Goal: Task Accomplishment & Management: Complete application form

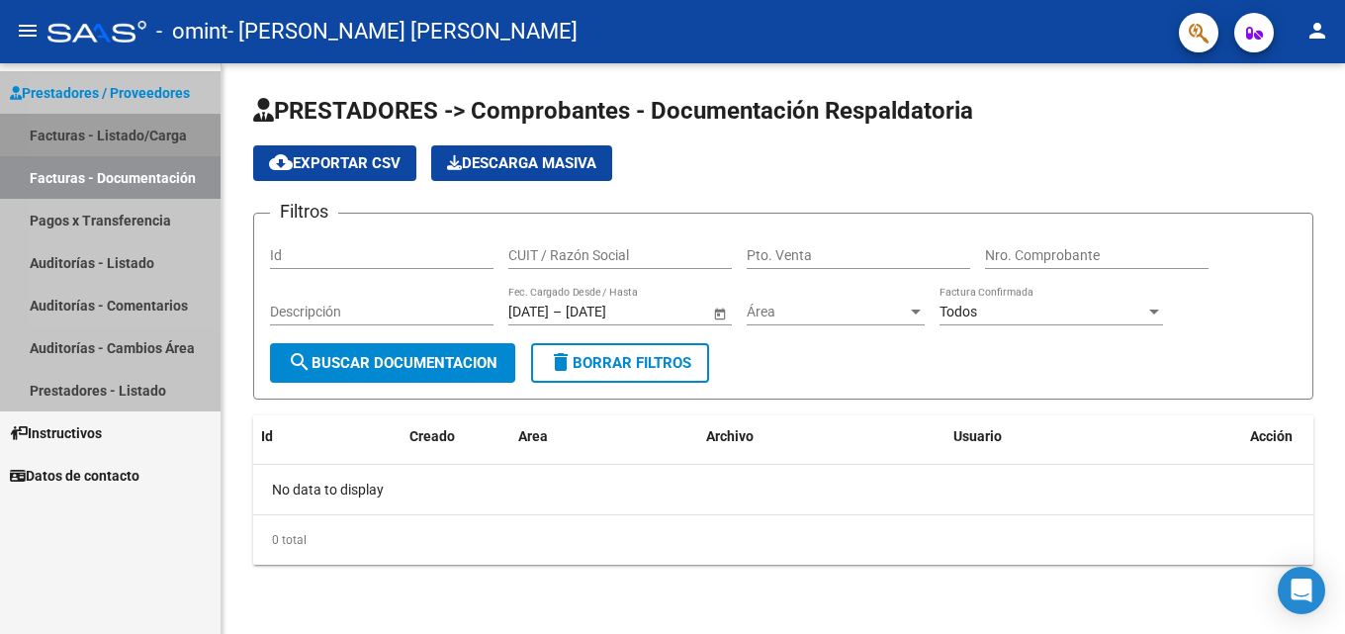
click at [85, 134] on link "Facturas - Listado/Carga" at bounding box center [110, 135] width 221 height 43
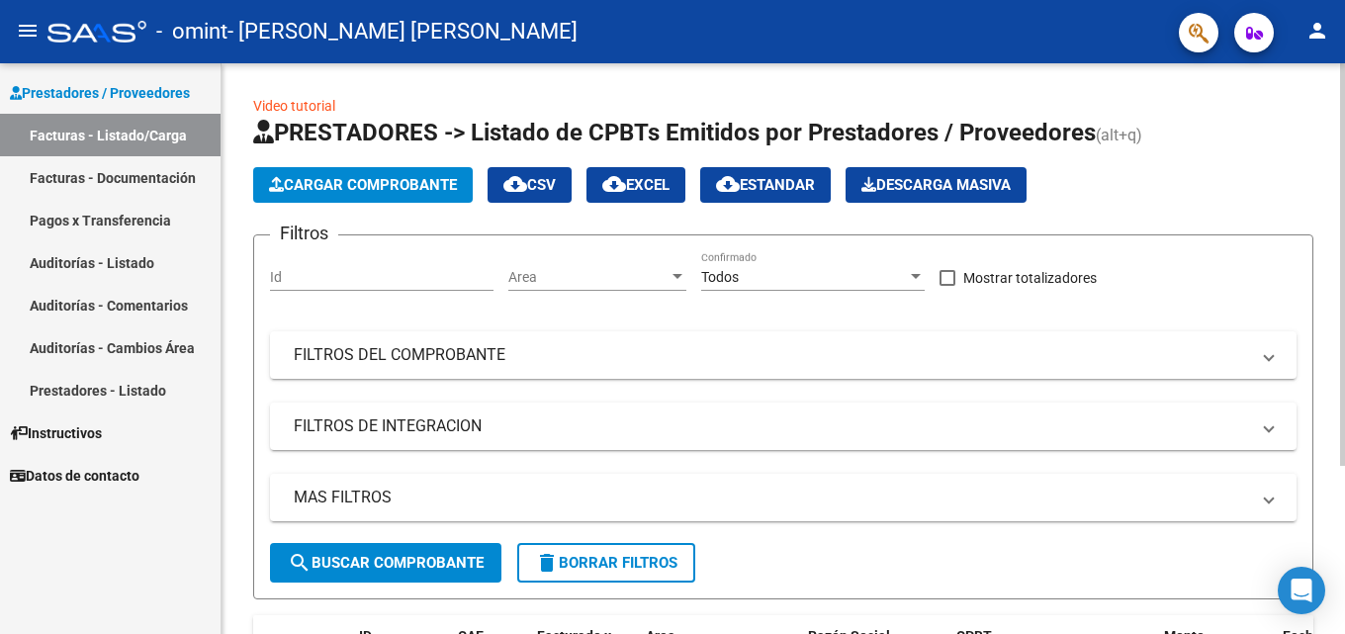
scroll to position [238, 0]
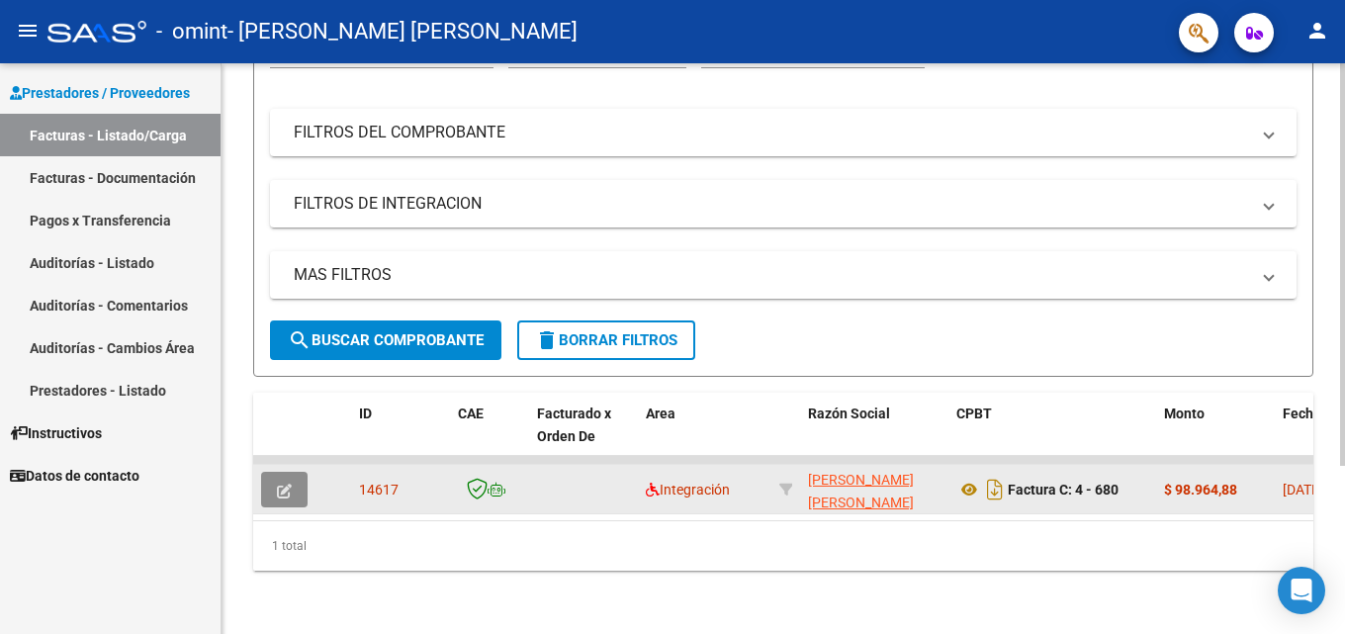
click at [288, 484] on icon "button" at bounding box center [284, 491] width 15 height 15
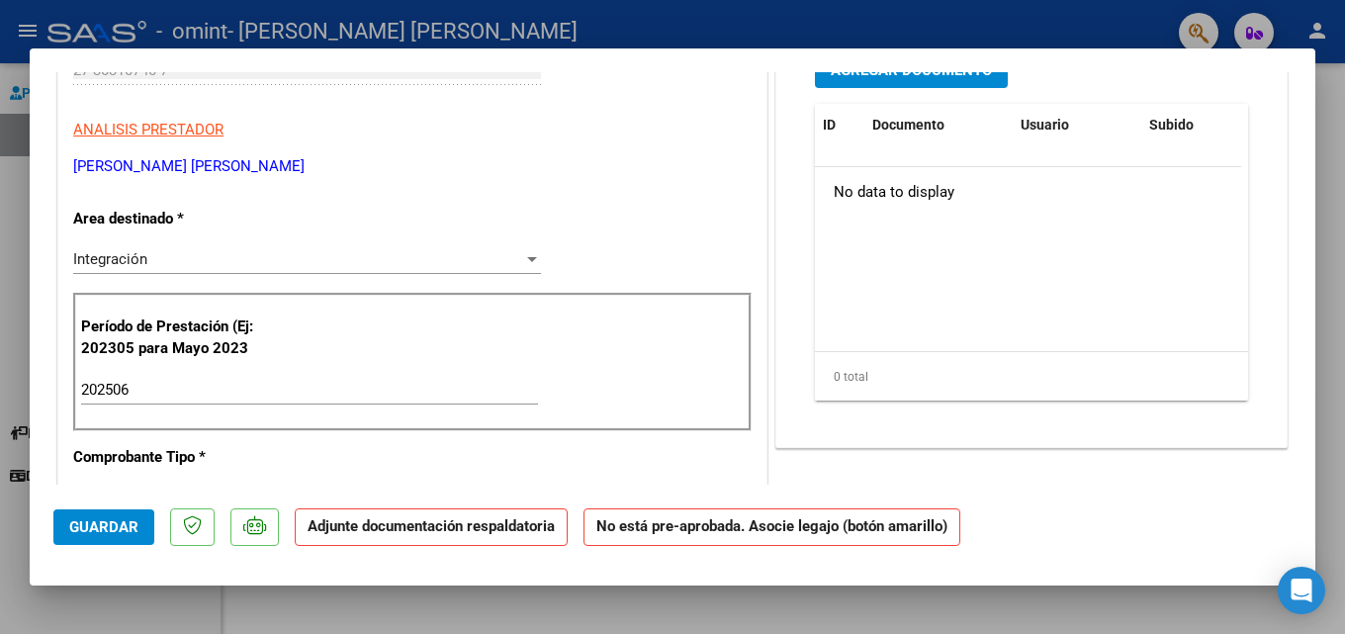
scroll to position [0, 0]
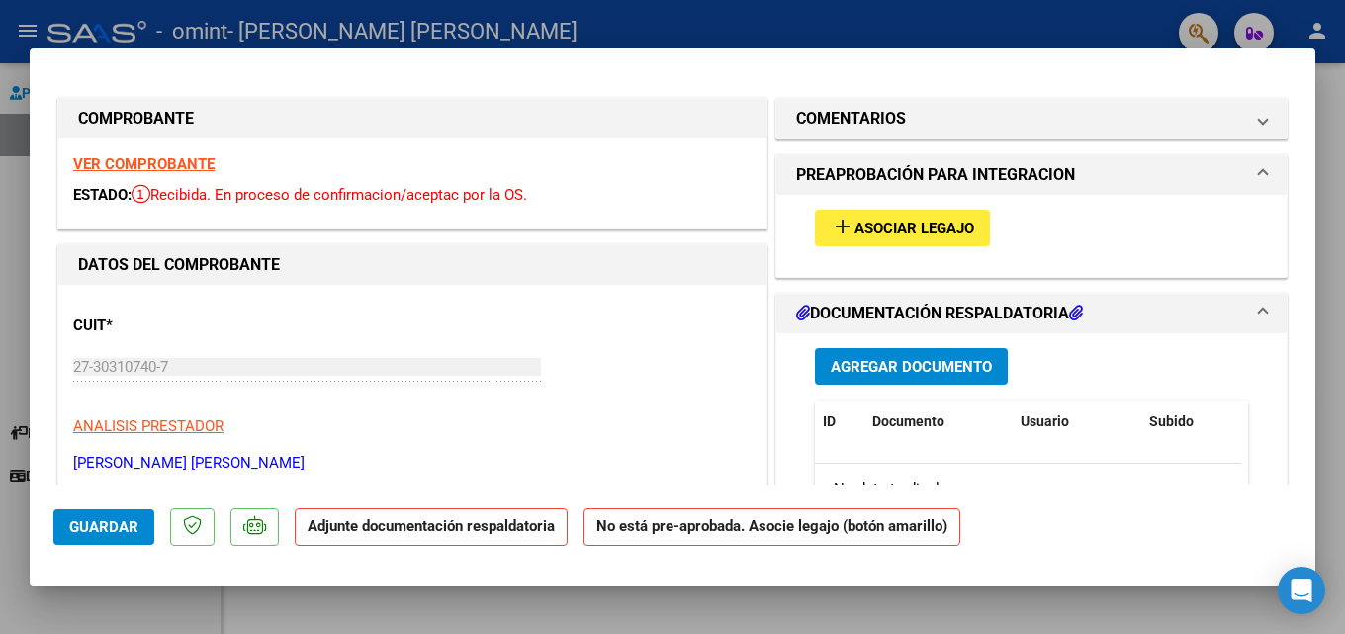
click at [920, 241] on button "add Asociar Legajo" at bounding box center [902, 228] width 175 height 37
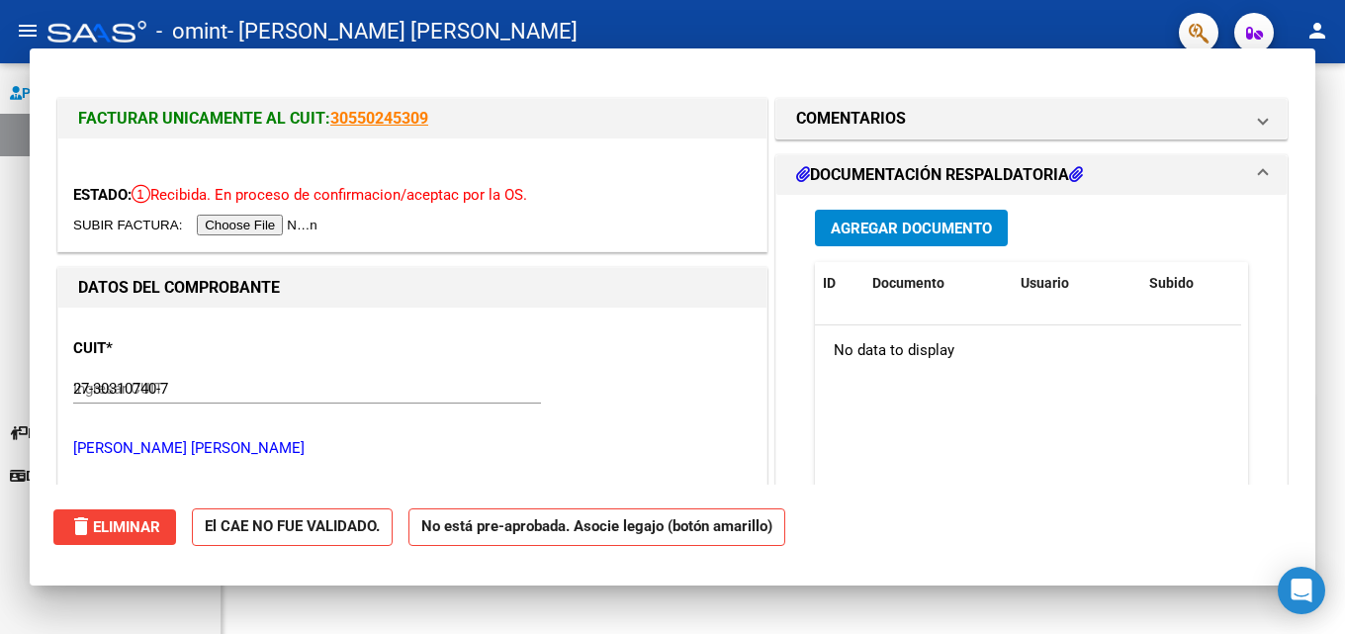
type input "$ 0,00"
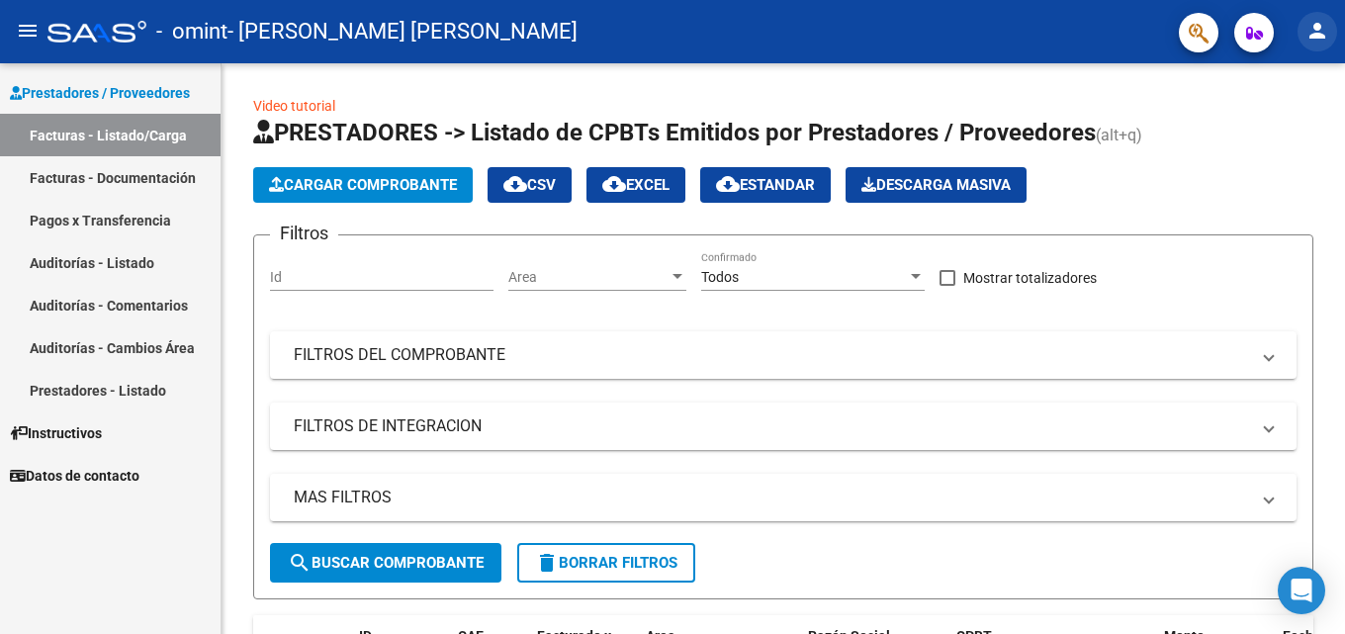
click at [1320, 32] on mat-icon "person" at bounding box center [1318, 31] width 24 height 24
